Goal: Complete application form

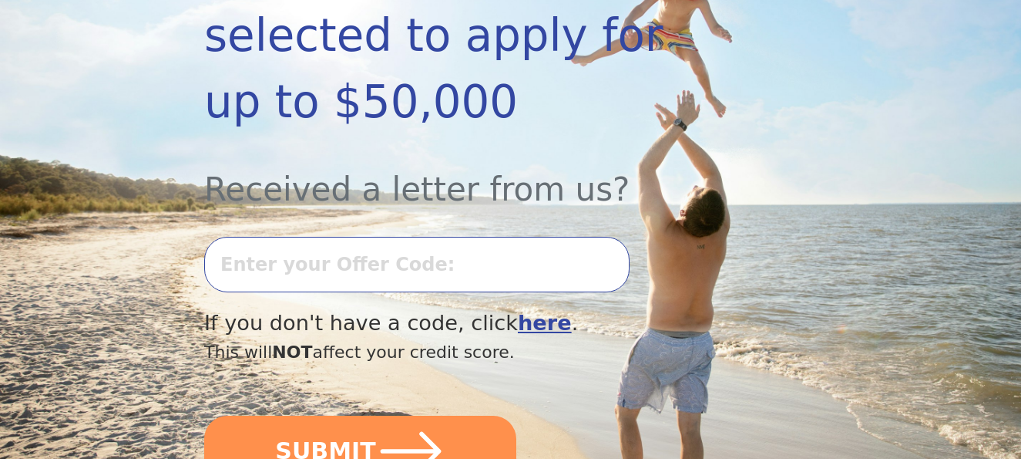
scroll to position [365, 0]
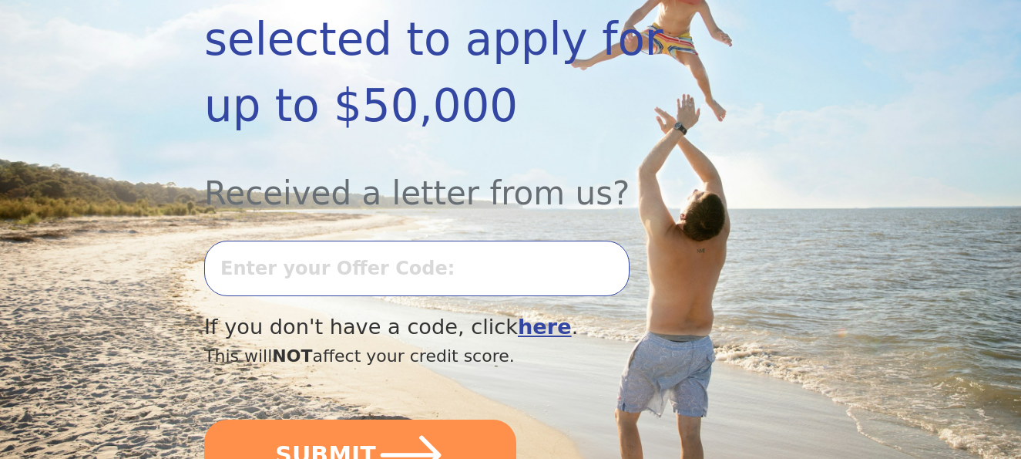
click at [460, 240] on input "text" at bounding box center [416, 267] width 425 height 55
type input "0923K-275723"
click at [204, 419] on button "SUBMIT" at bounding box center [360, 454] width 312 height 71
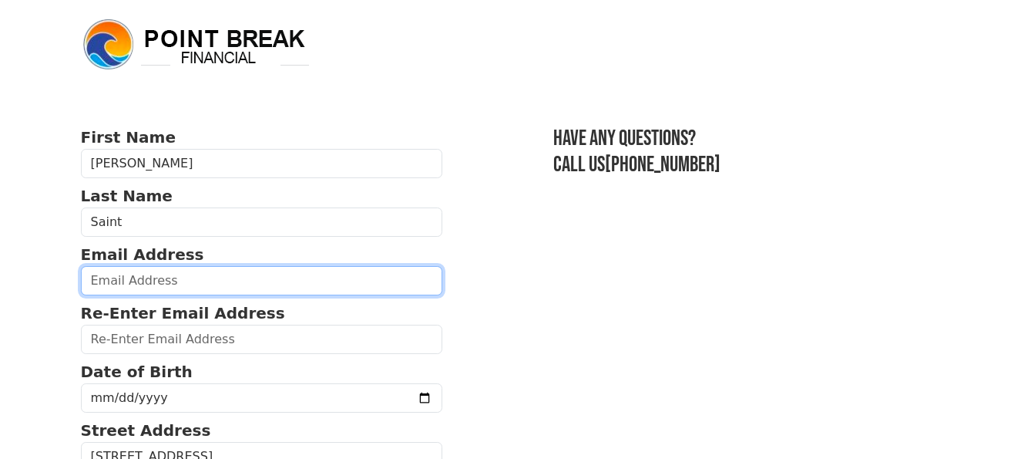
click at [200, 280] on input "email" at bounding box center [262, 280] width 362 height 29
type input "[EMAIL_ADDRESS][DOMAIN_NAME]"
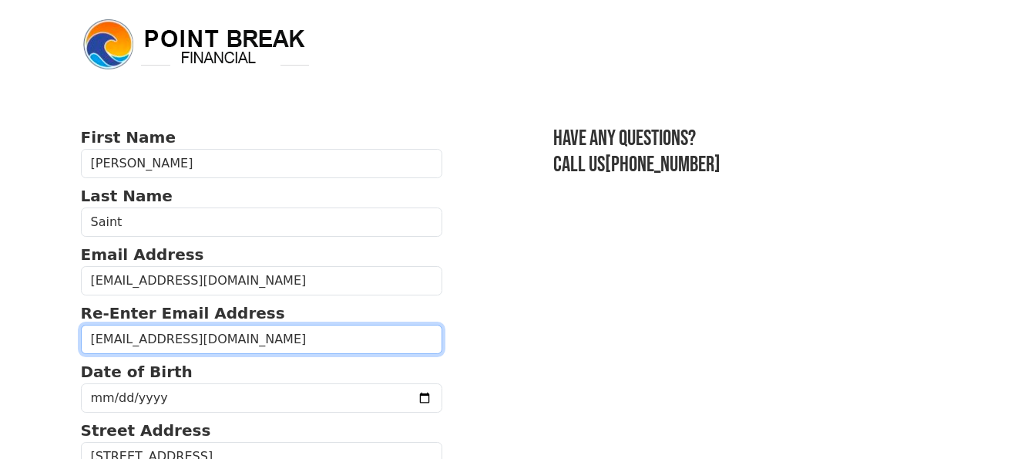
type input "sarahsaint82@gmail.com"
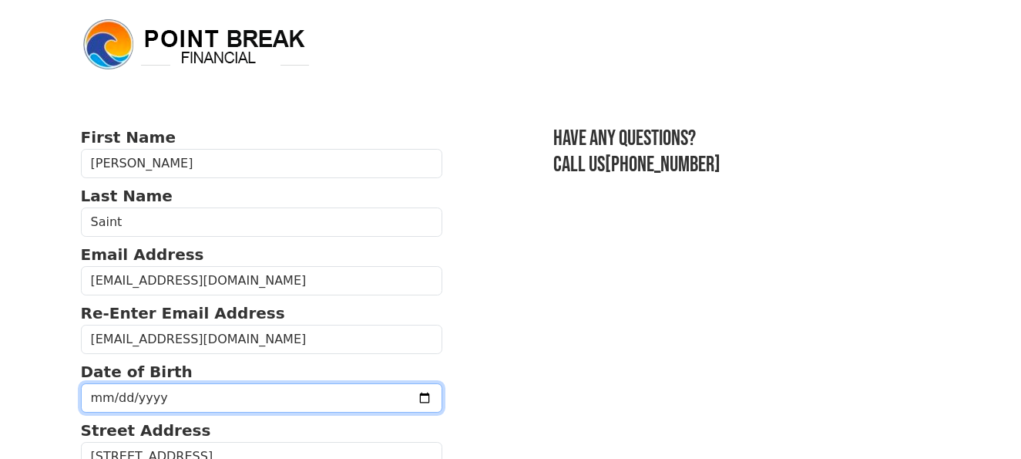
click at [165, 395] on input "date" at bounding box center [262, 397] width 362 height 29
type input "1982-08-16"
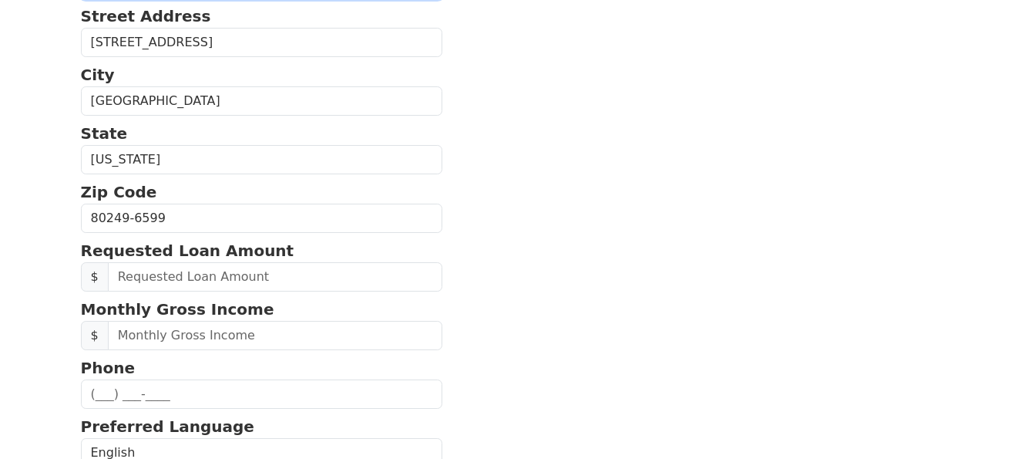
scroll to position [416, 0]
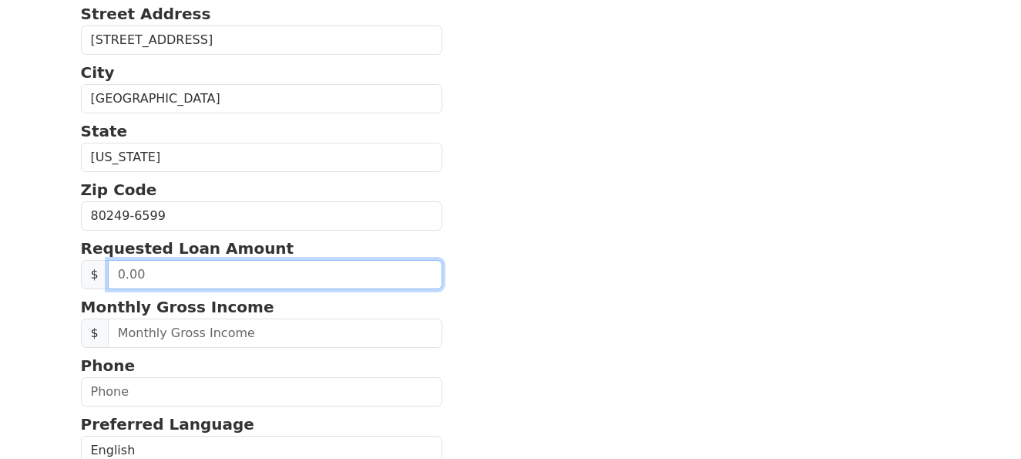
click at [202, 266] on input "text" at bounding box center [275, 274] width 335 height 29
type input "20,000.00"
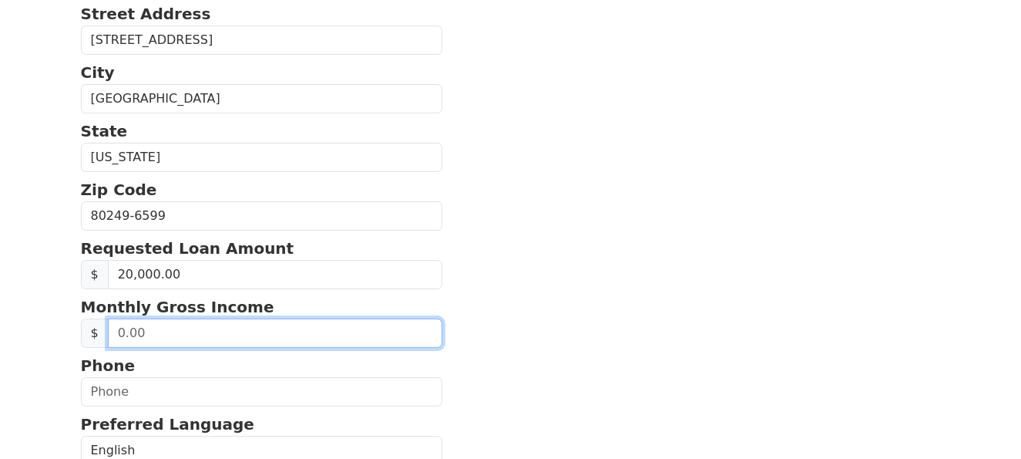
click at [183, 337] on input "text" at bounding box center [275, 332] width 335 height 29
type input "5.00"
type input "6,000.00"
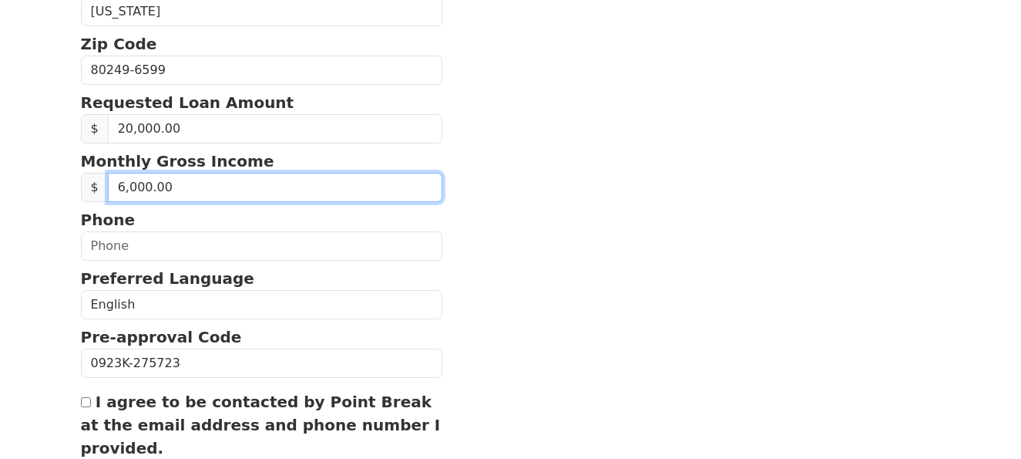
scroll to position [566, 0]
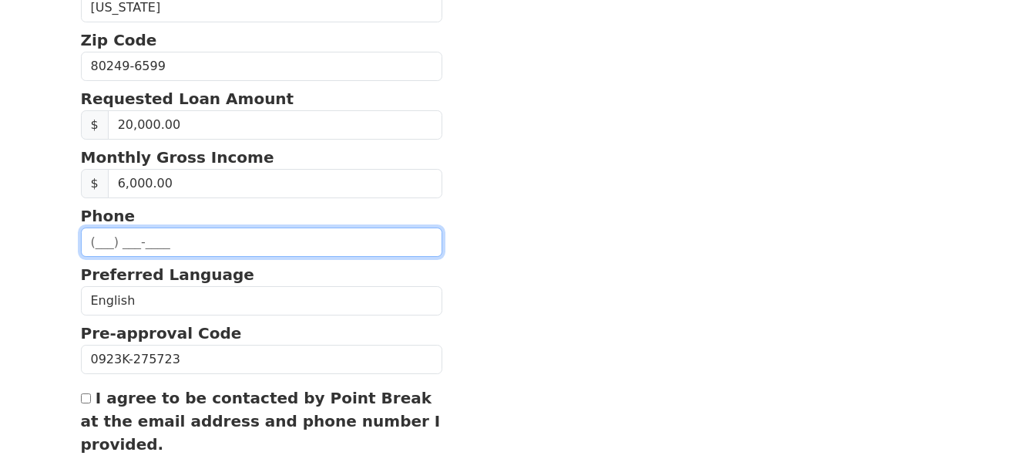
click at [185, 244] on input "text" at bounding box center [262, 241] width 362 height 29
type input "(720) 582-5974"
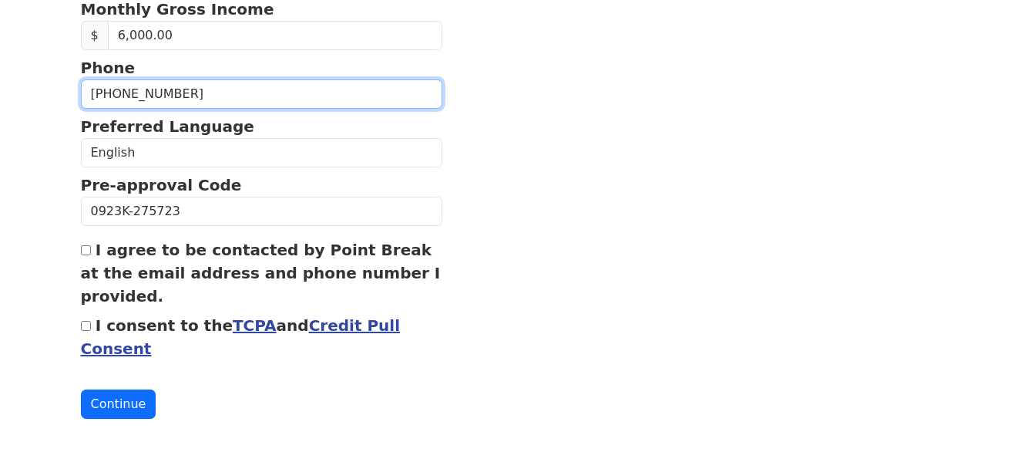
scroll to position [720, 0]
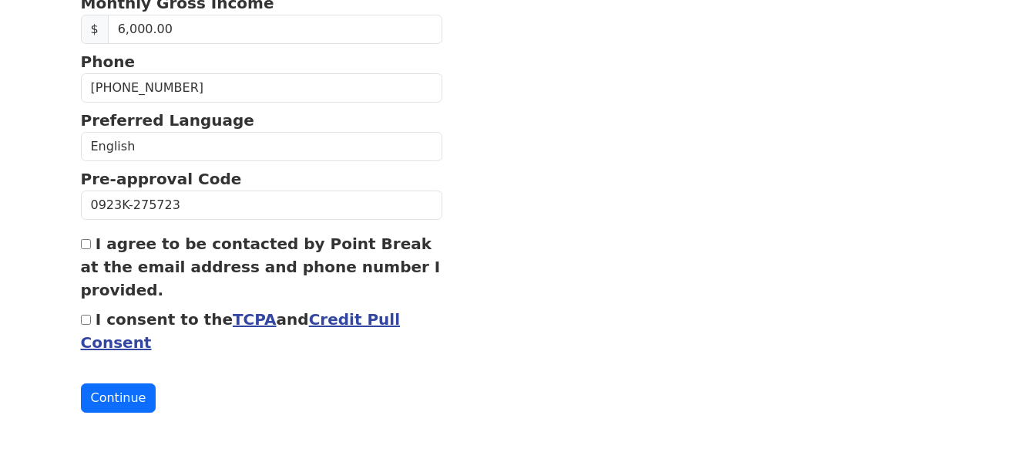
click at [85, 244] on input "I agree to be contacted by Point Break at the email address and phone number I …" at bounding box center [86, 244] width 10 height 10
checkbox input "true"
click at [88, 321] on input "I consent to the TCPA and Credit Pull Consent" at bounding box center [86, 319] width 10 height 10
checkbox input "true"
click at [125, 395] on button "Continue" at bounding box center [119, 397] width 76 height 29
